Goal: Check status

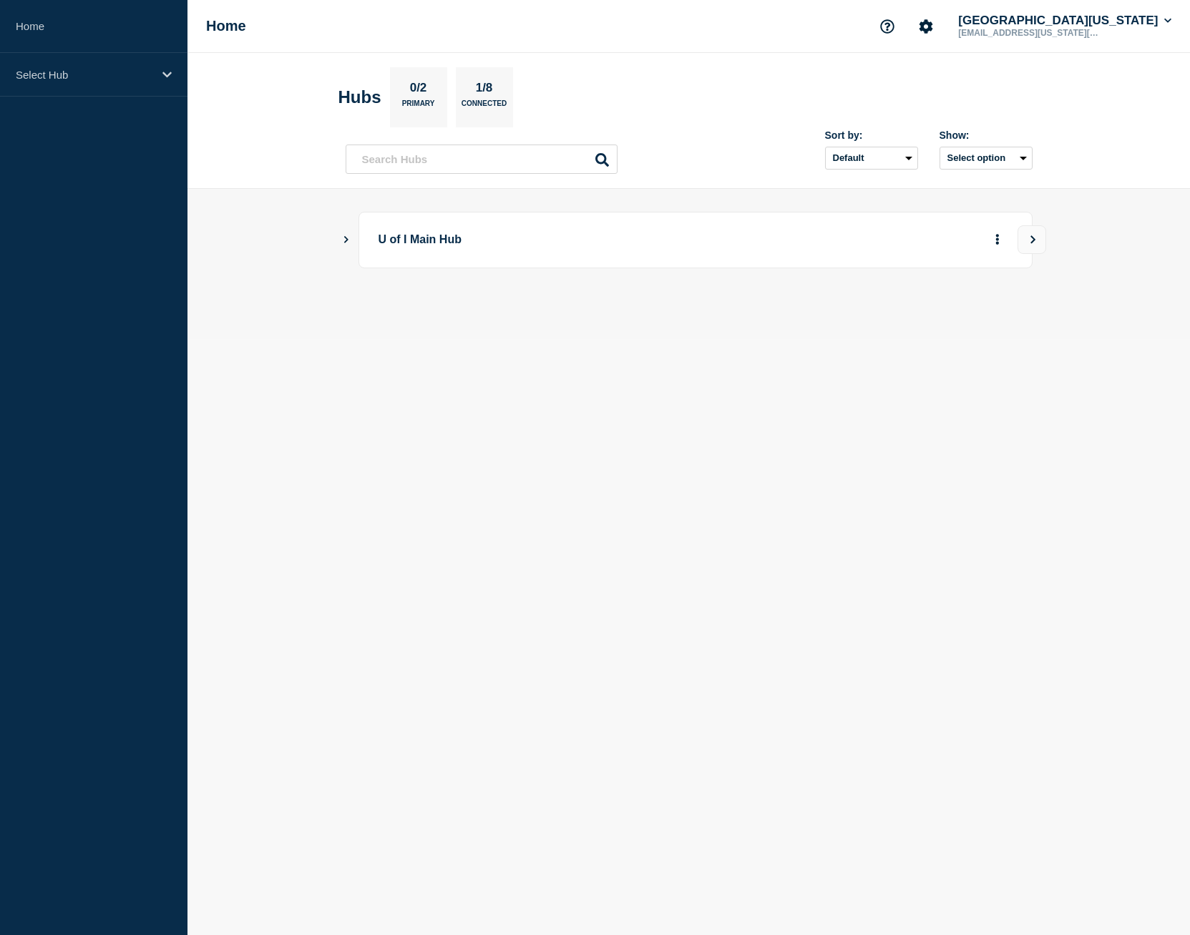
click at [344, 238] on icon "Show Connected Hubs" at bounding box center [345, 238] width 9 height 7
click at [971, 315] on button "See overview" at bounding box center [948, 312] width 76 height 29
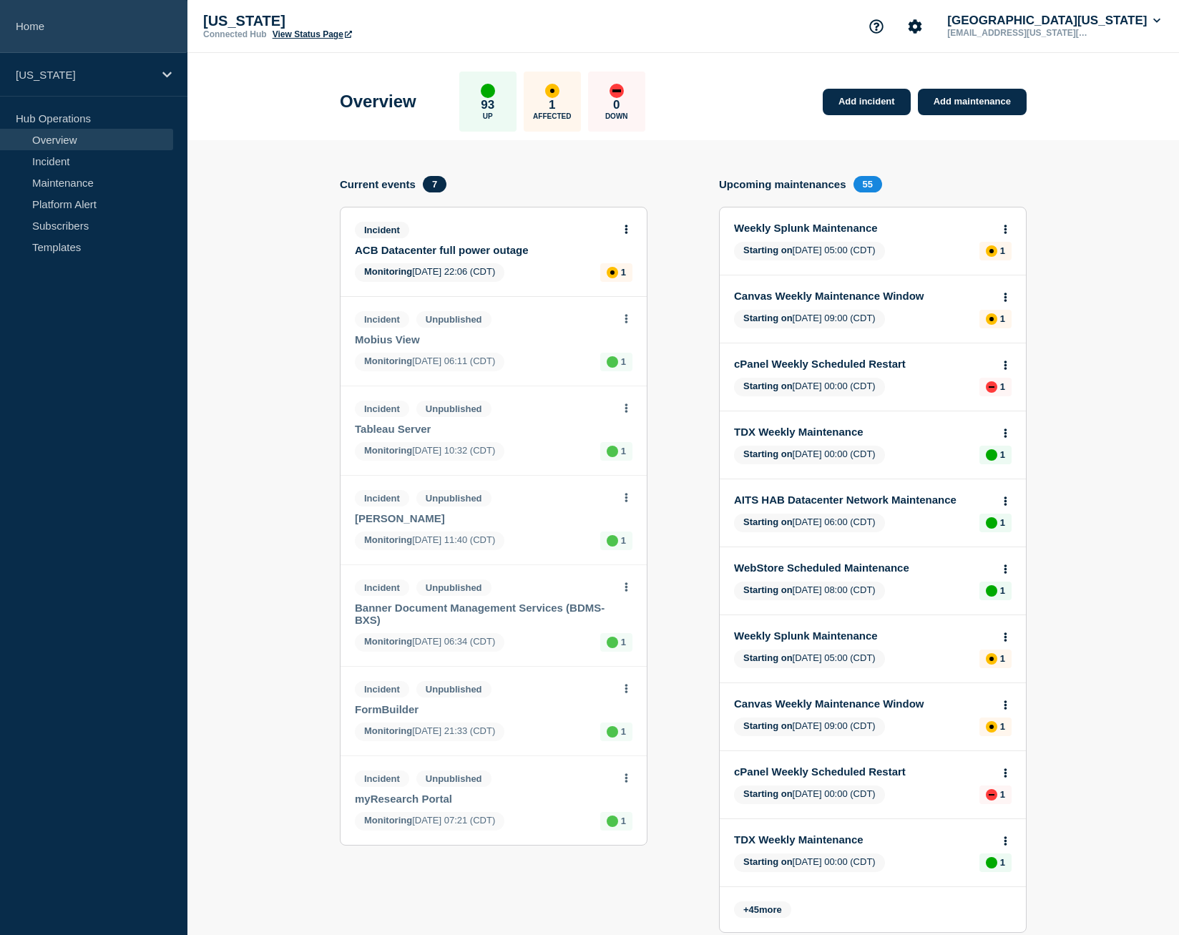
click at [56, 28] on link "Home" at bounding box center [94, 26] width 188 height 53
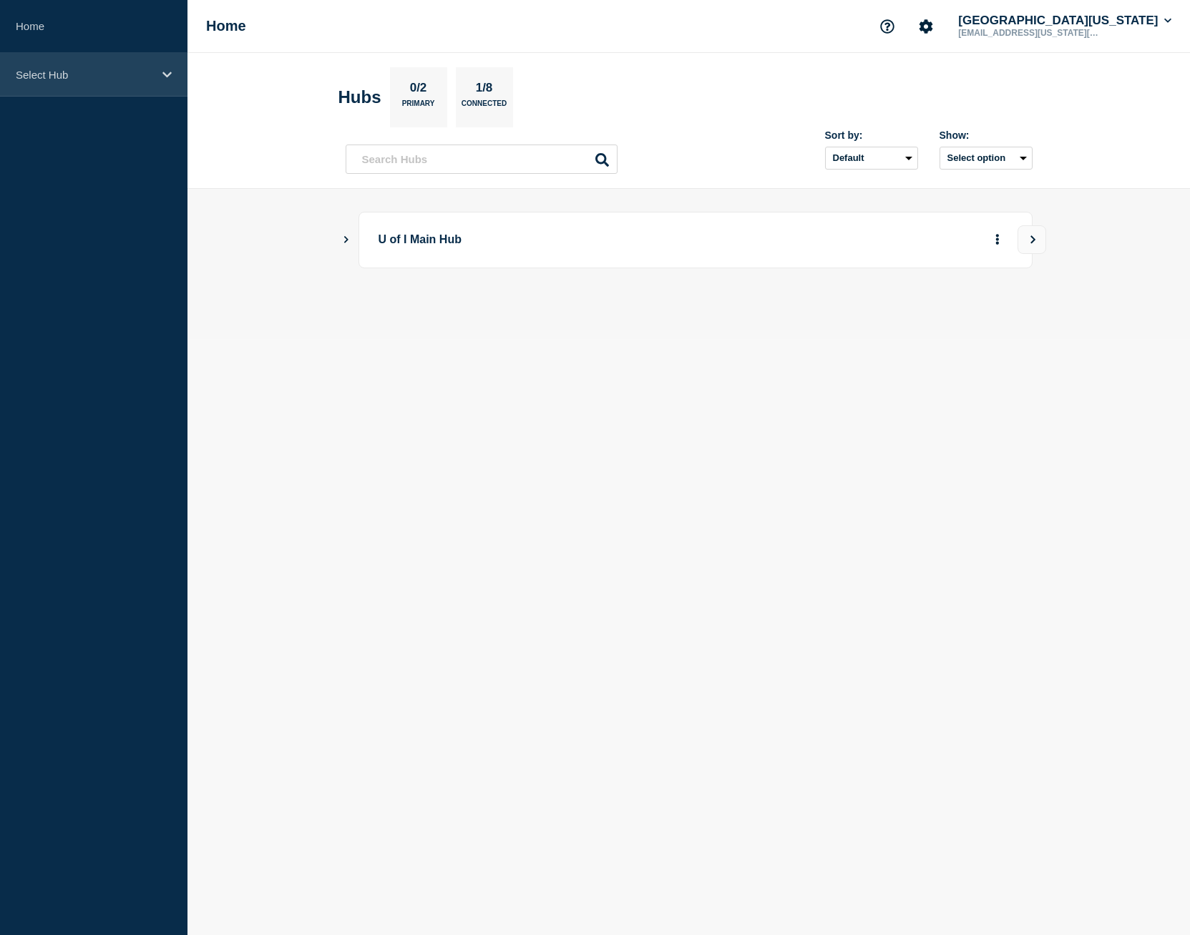
click at [48, 70] on p "Select Hub" at bounding box center [84, 75] width 137 height 12
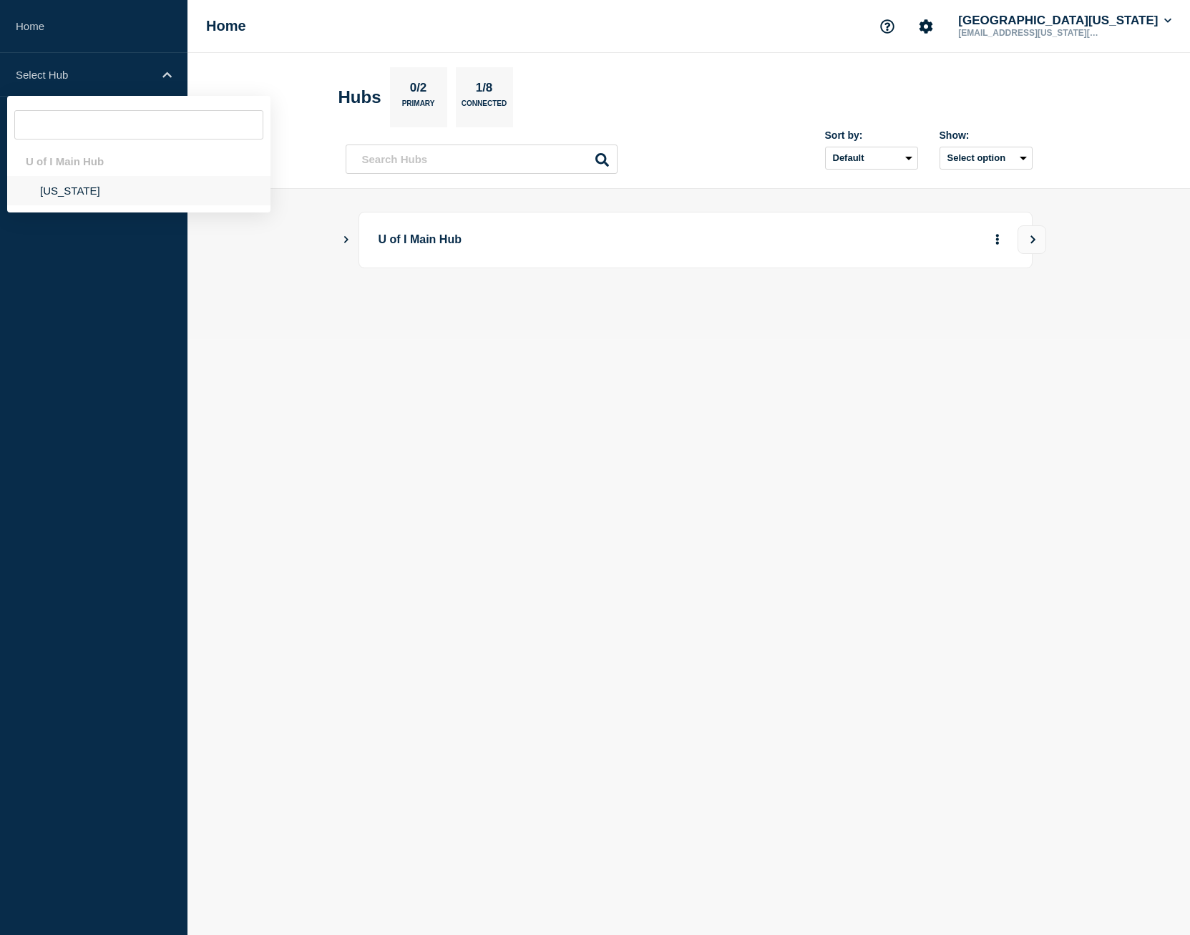
click at [64, 196] on li "[US_STATE]" at bounding box center [138, 190] width 263 height 29
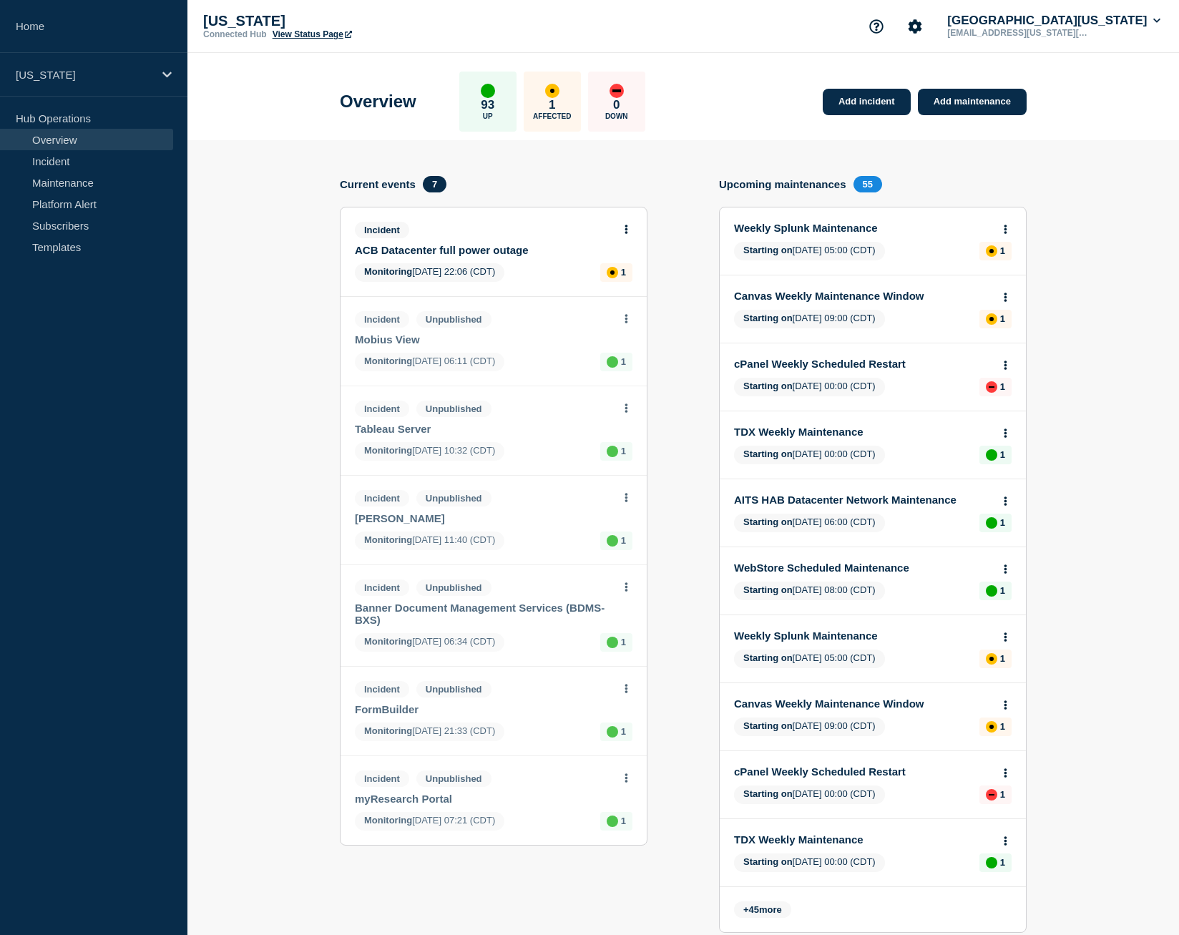
click at [305, 31] on link "View Status Page" at bounding box center [312, 34] width 79 height 10
